Goal: Obtain resource: Download file/media

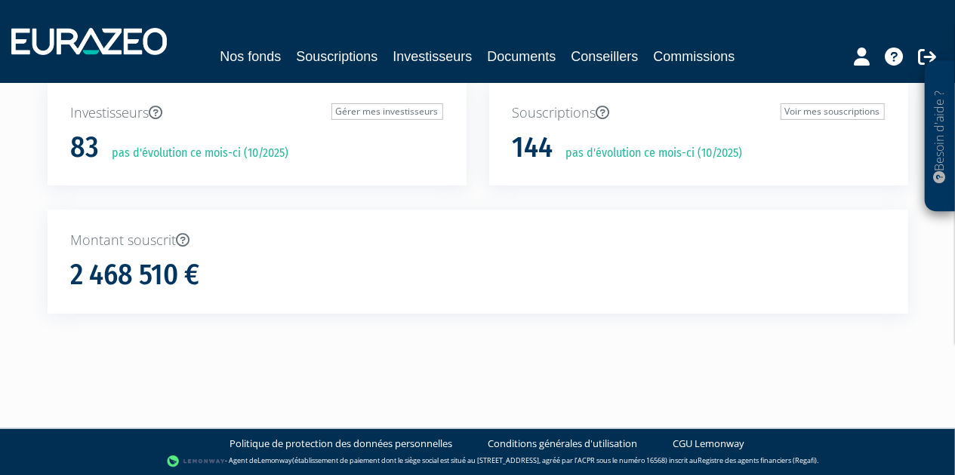
scroll to position [88, 0]
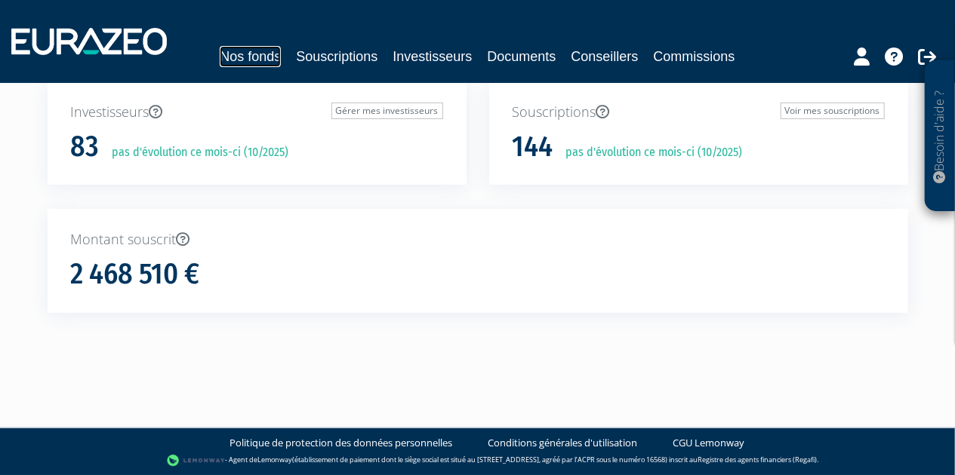
click at [256, 60] on link "Nos fonds" at bounding box center [250, 56] width 61 height 21
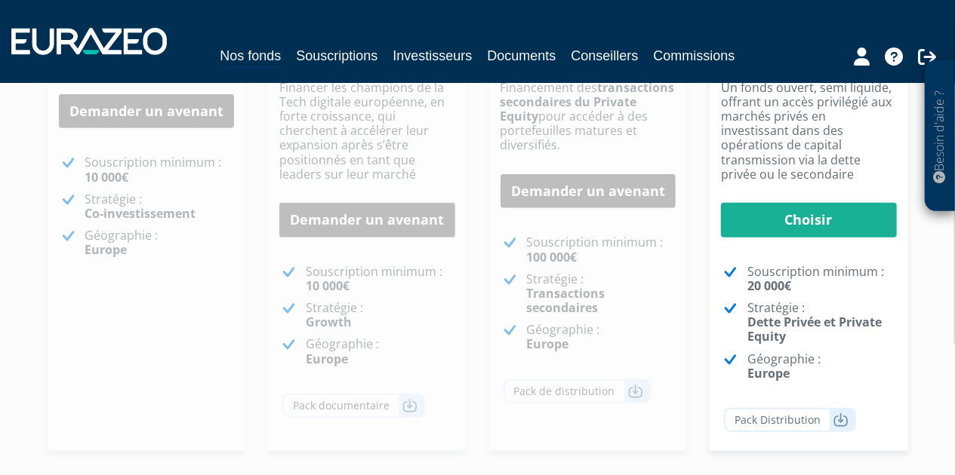
scroll to position [303, 0]
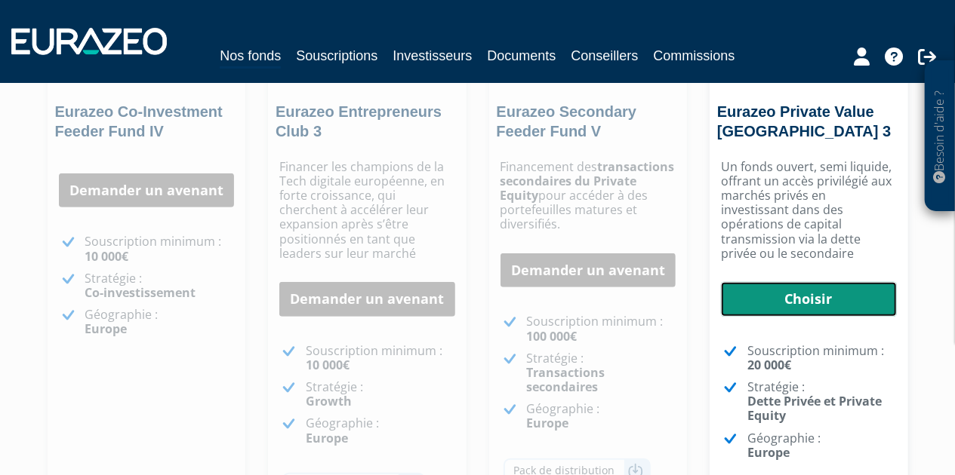
click at [792, 282] on link "Choisir" at bounding box center [809, 299] width 176 height 35
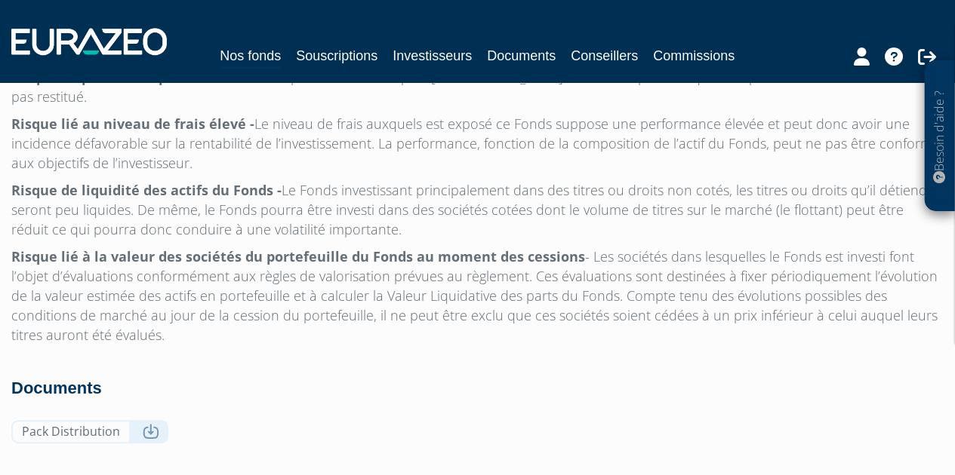
scroll to position [4944, 0]
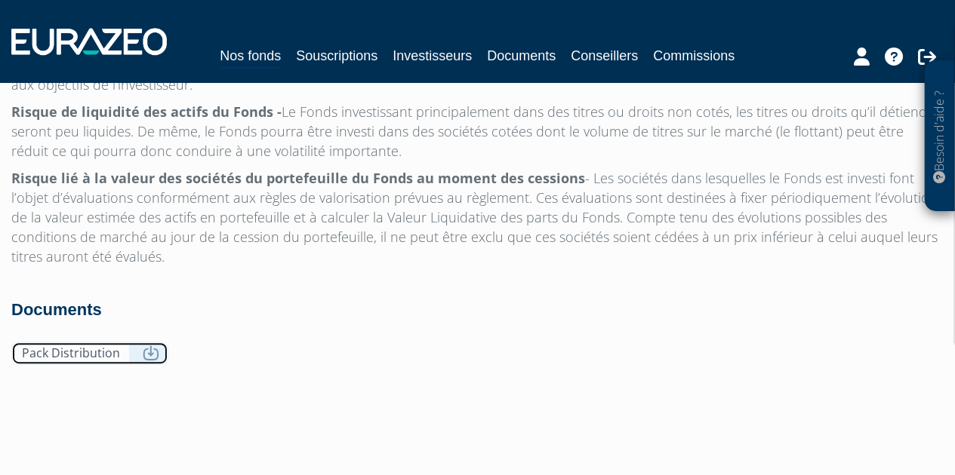
click at [93, 342] on link "Pack Distribution" at bounding box center [89, 353] width 157 height 23
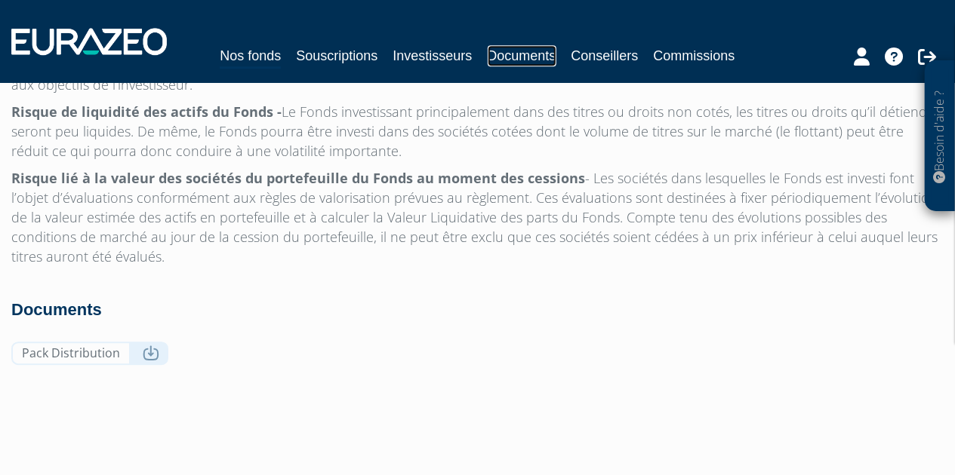
click at [499, 55] on link "Documents" at bounding box center [521, 55] width 69 height 21
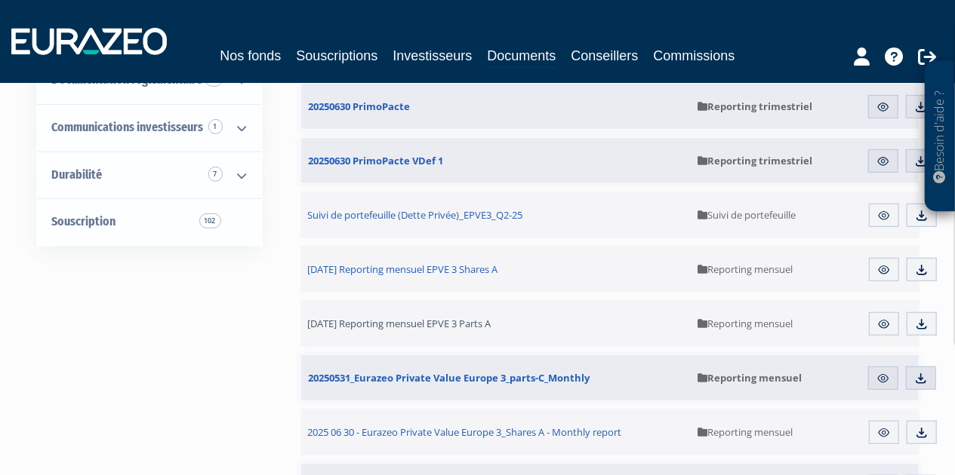
scroll to position [392, 0]
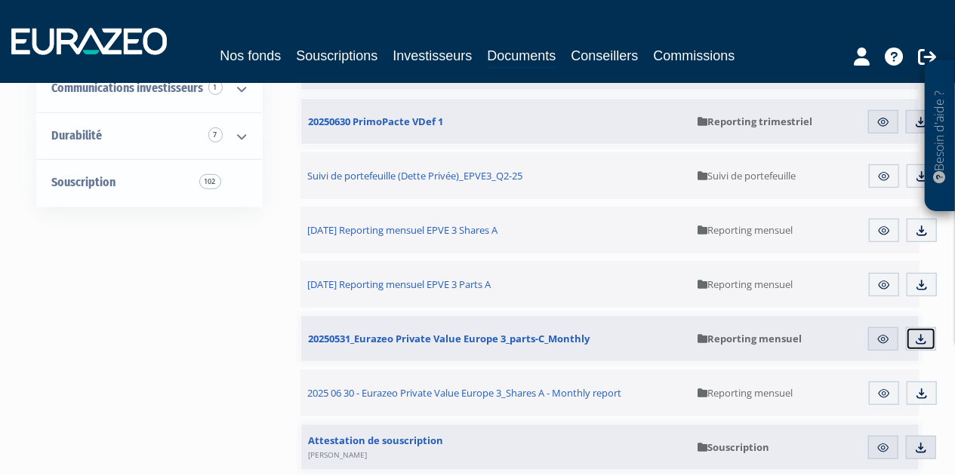
click at [920, 334] on img at bounding box center [921, 340] width 14 height 14
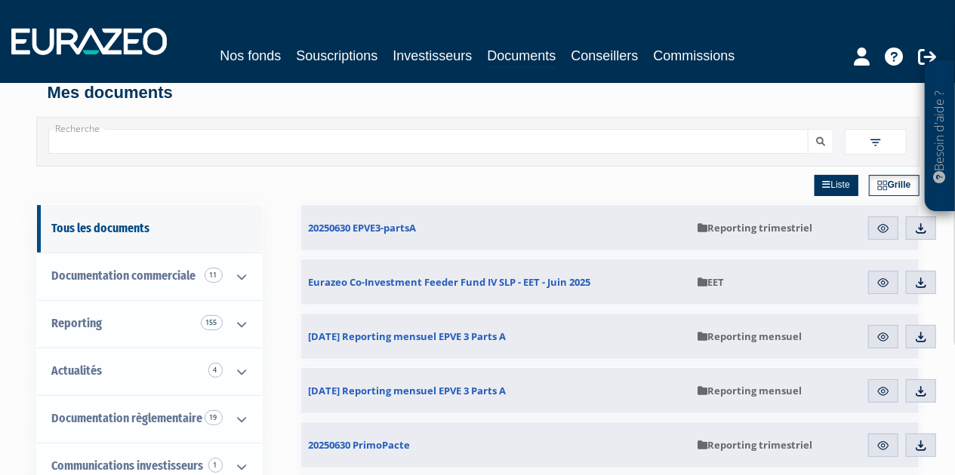
scroll to position [0, 0]
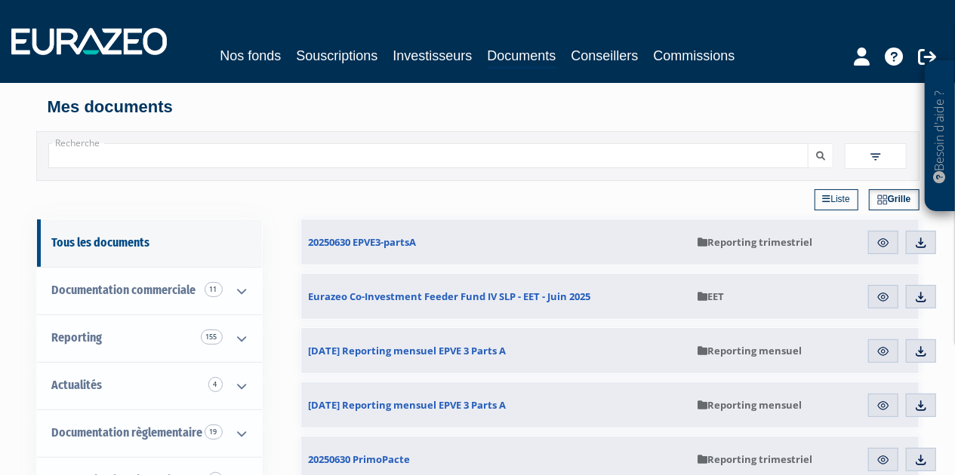
click at [846, 197] on link "Liste" at bounding box center [836, 199] width 44 height 21
click at [832, 203] on link "Liste" at bounding box center [837, 199] width 46 height 21
click at [897, 200] on link "Grille" at bounding box center [894, 199] width 48 height 21
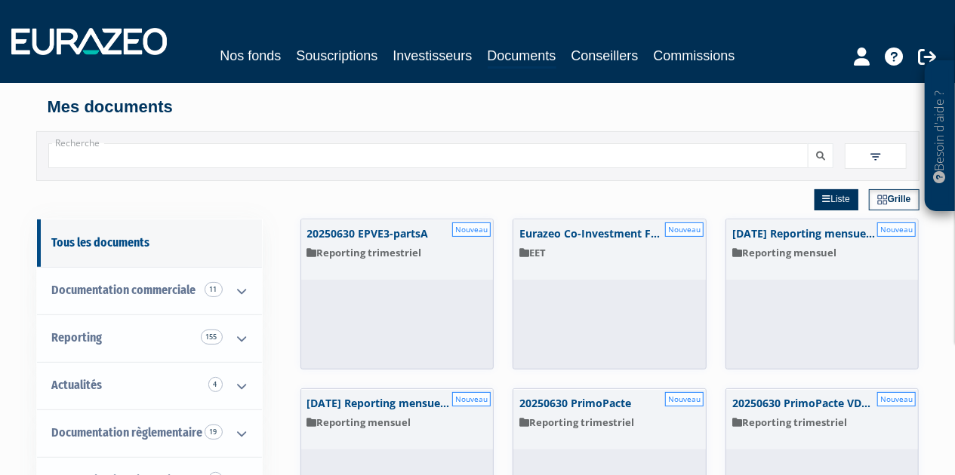
click at [889, 200] on link "Grille" at bounding box center [894, 199] width 51 height 21
click at [832, 203] on link "Liste" at bounding box center [836, 199] width 44 height 21
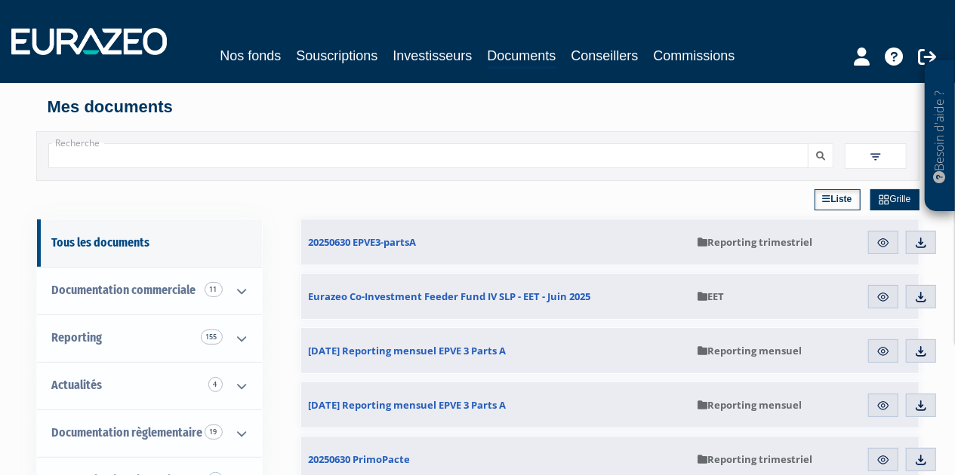
click at [223, 157] on input "Recherche" at bounding box center [428, 155] width 761 height 25
click at [814, 153] on button "submit" at bounding box center [820, 155] width 26 height 25
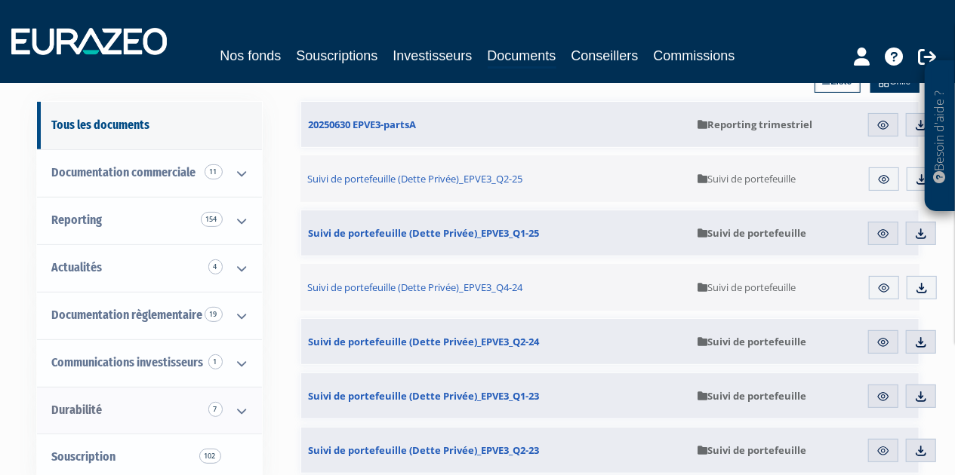
scroll to position [78, 0]
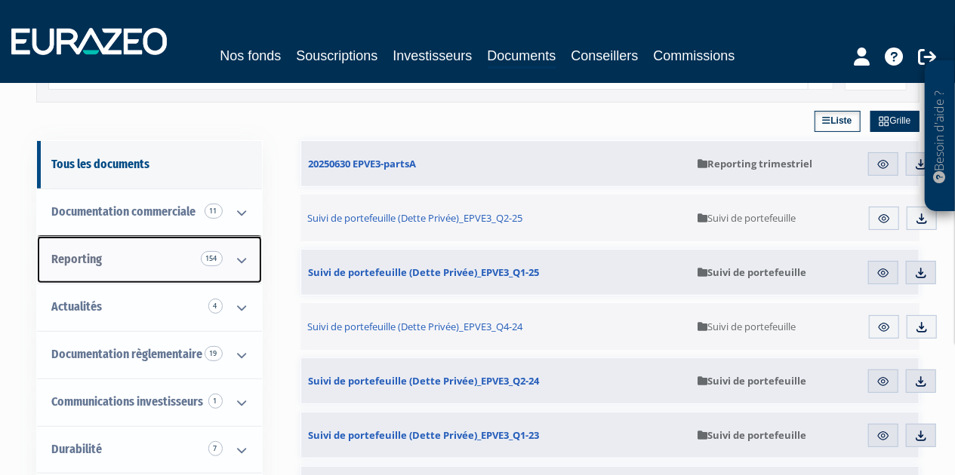
click at [238, 262] on icon at bounding box center [242, 260] width 39 height 47
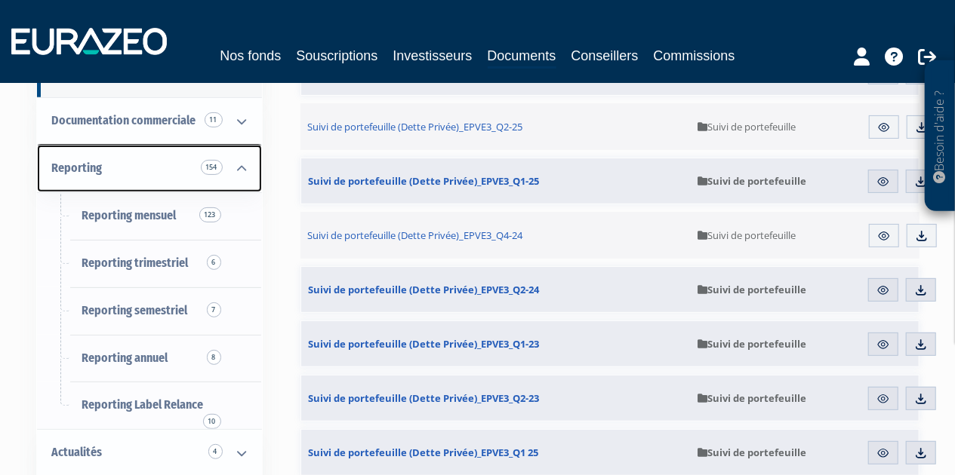
scroll to position [0, 0]
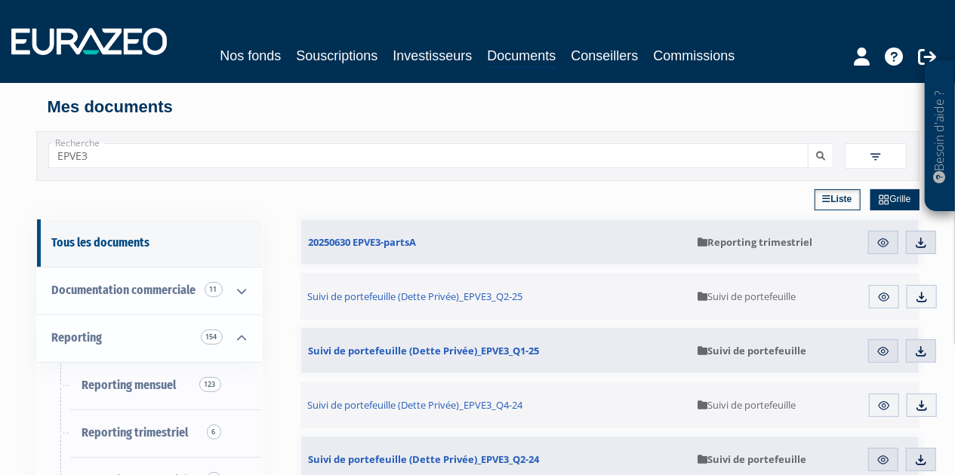
click at [134, 152] on input "EPVE3" at bounding box center [428, 155] width 761 height 25
type input "EPVE3 Q3 2025"
click at [821, 155] on icon "submit" at bounding box center [820, 156] width 9 height 9
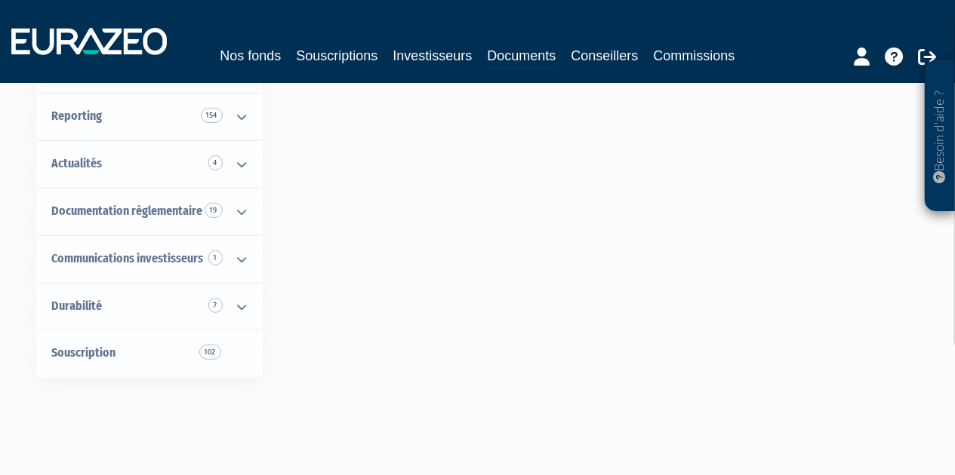
scroll to position [235, 0]
